Goal: Download file/media

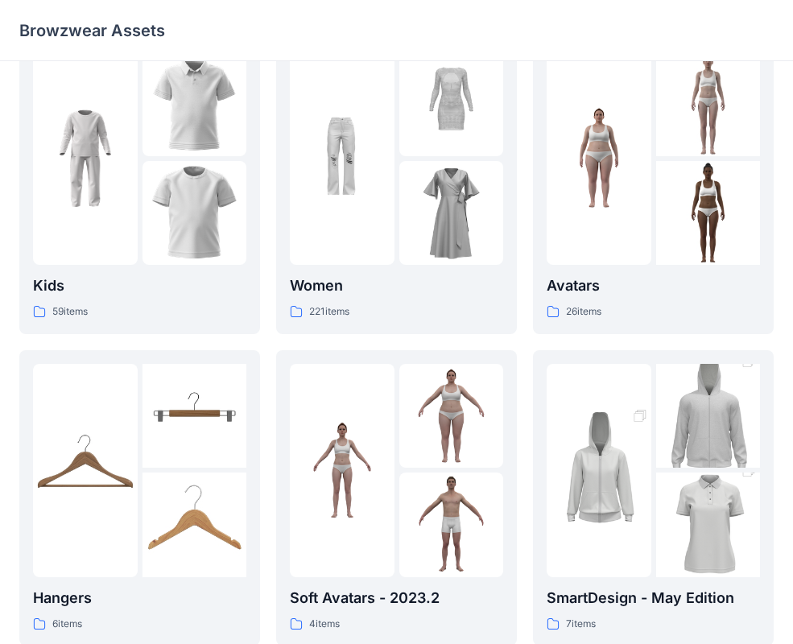
scroll to position [53, 0]
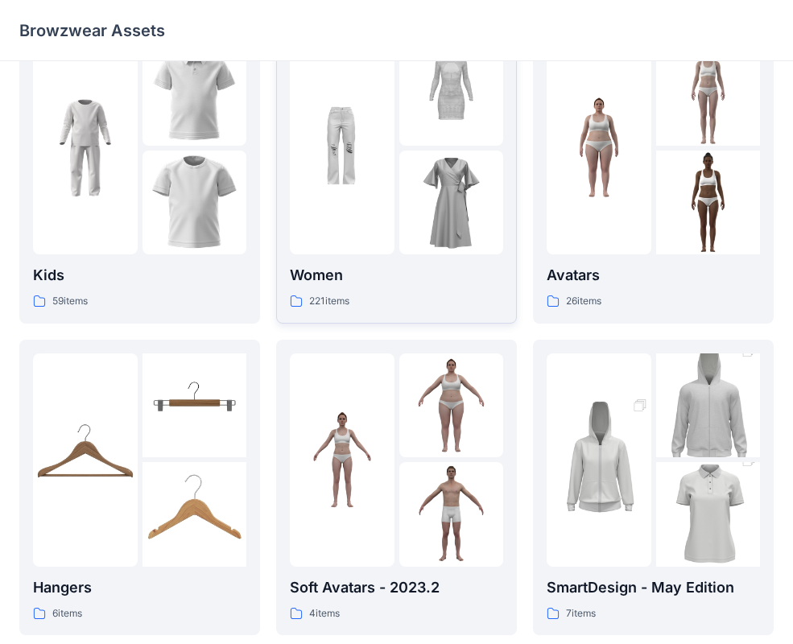
click at [465, 229] on img at bounding box center [451, 203] width 105 height 105
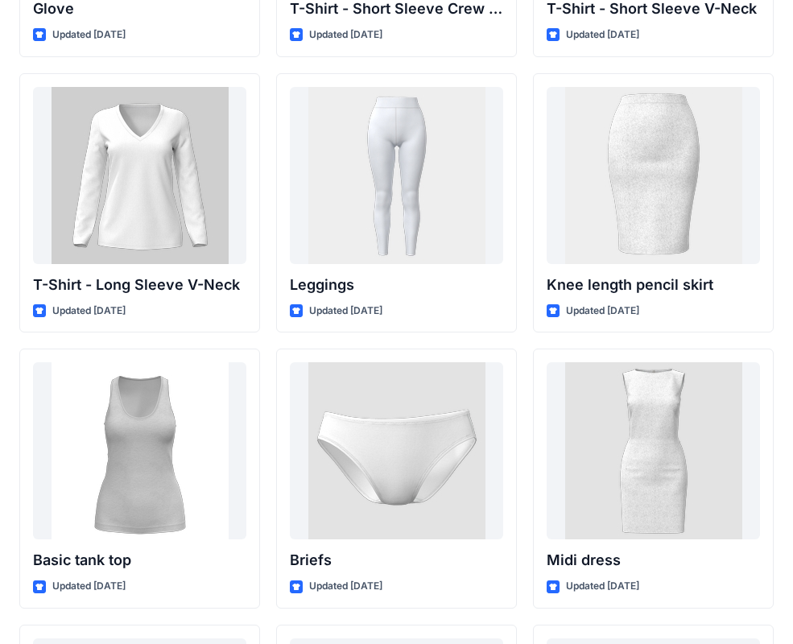
scroll to position [13014, 0]
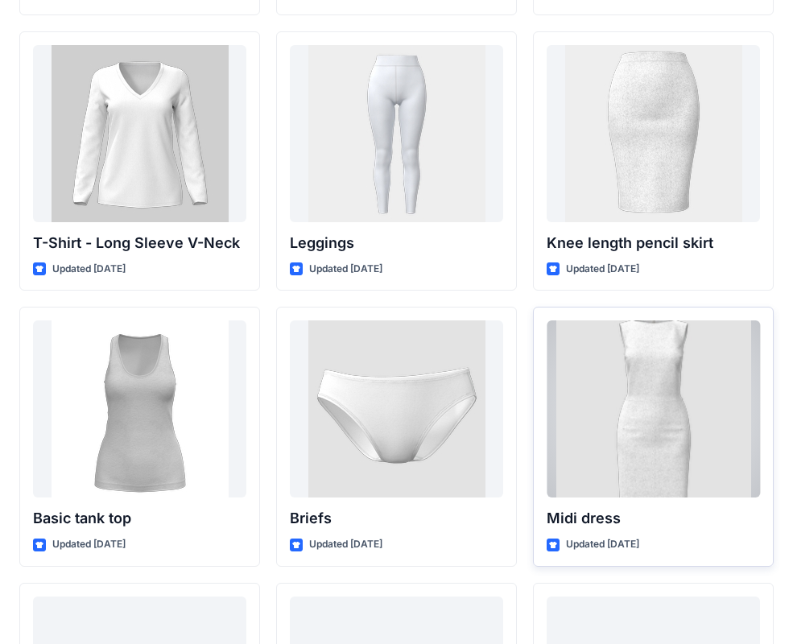
click at [665, 343] on div at bounding box center [653, 408] width 213 height 177
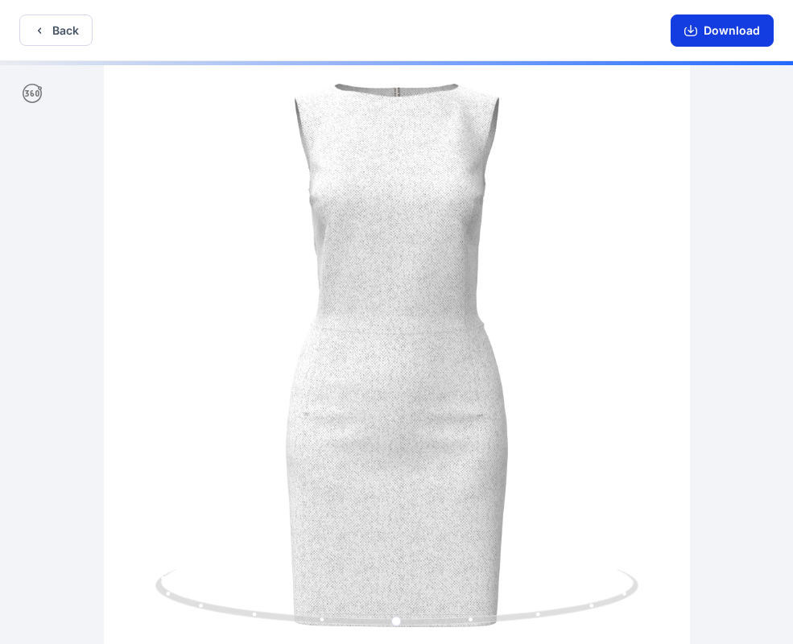
click at [754, 33] on button "Download" at bounding box center [722, 30] width 103 height 32
click at [60, 37] on button "Back" at bounding box center [55, 29] width 73 height 31
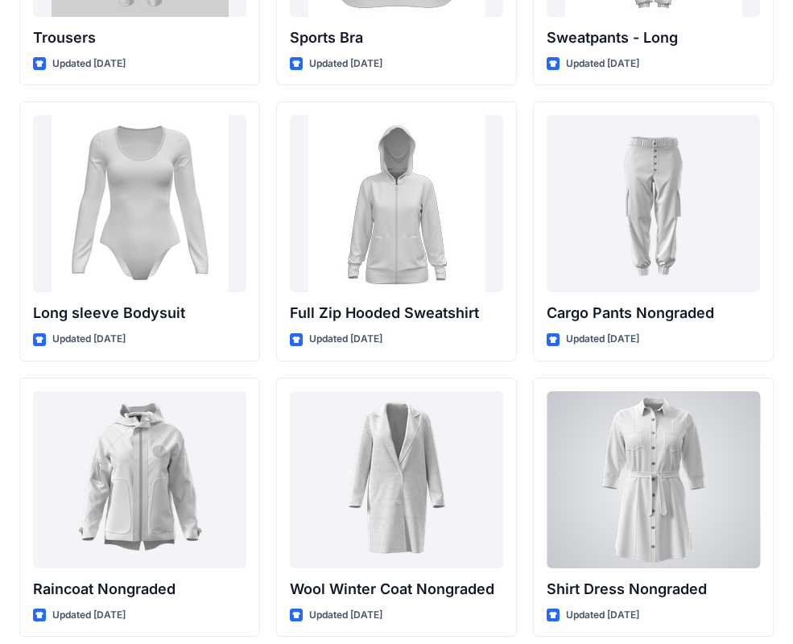
scroll to position [13841, 0]
